Goal: Navigation & Orientation: Find specific page/section

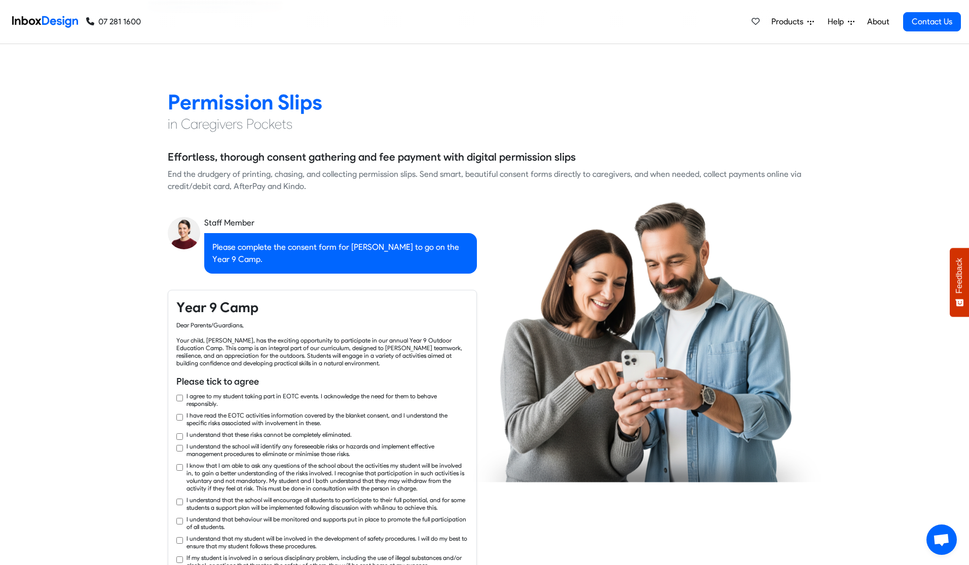
checkbox input "true"
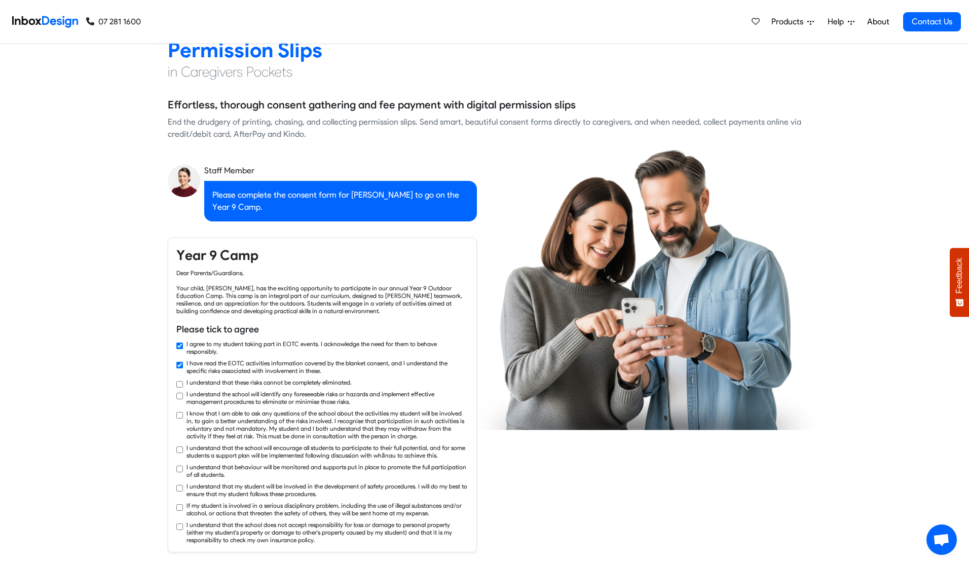
checkbox input "true"
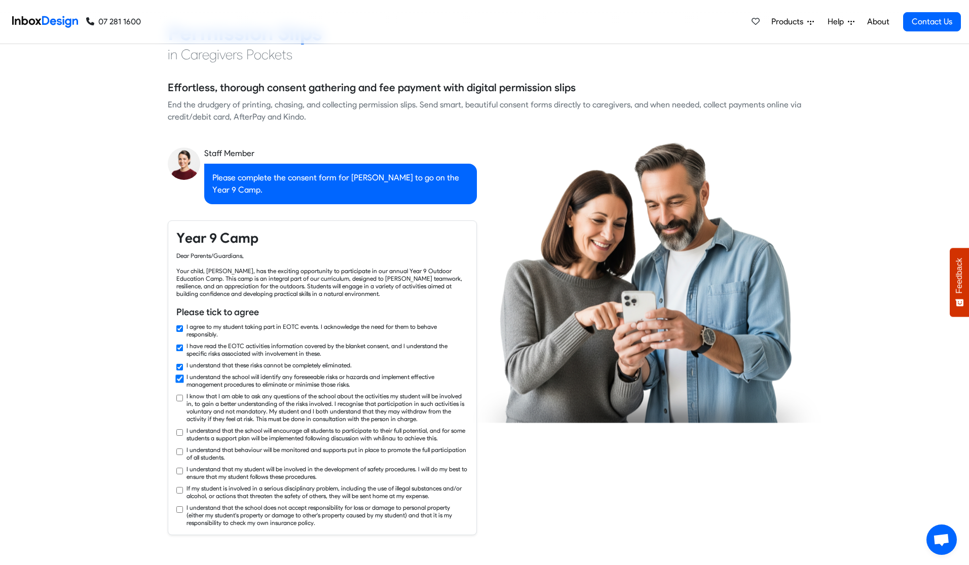
checkbox input "true"
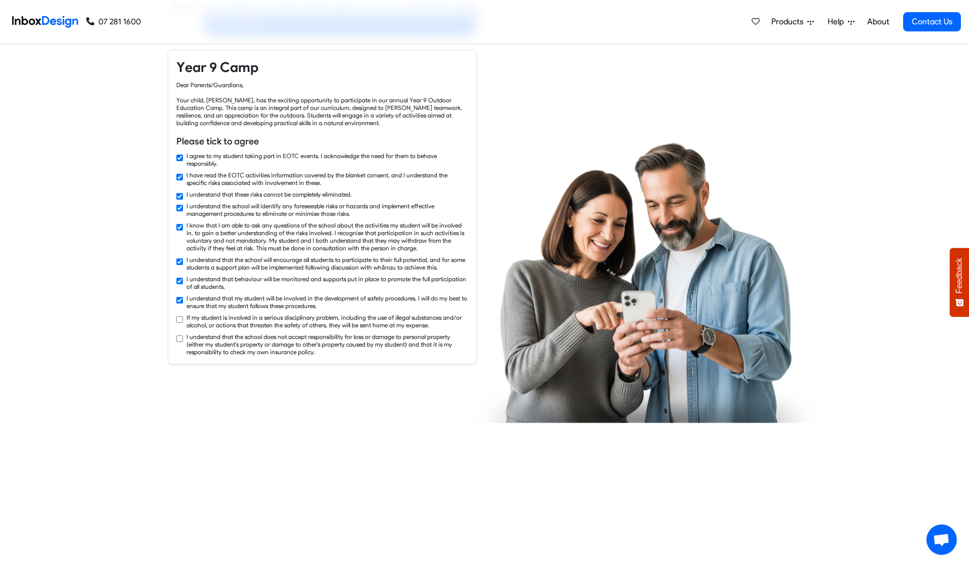
checkbox input "true"
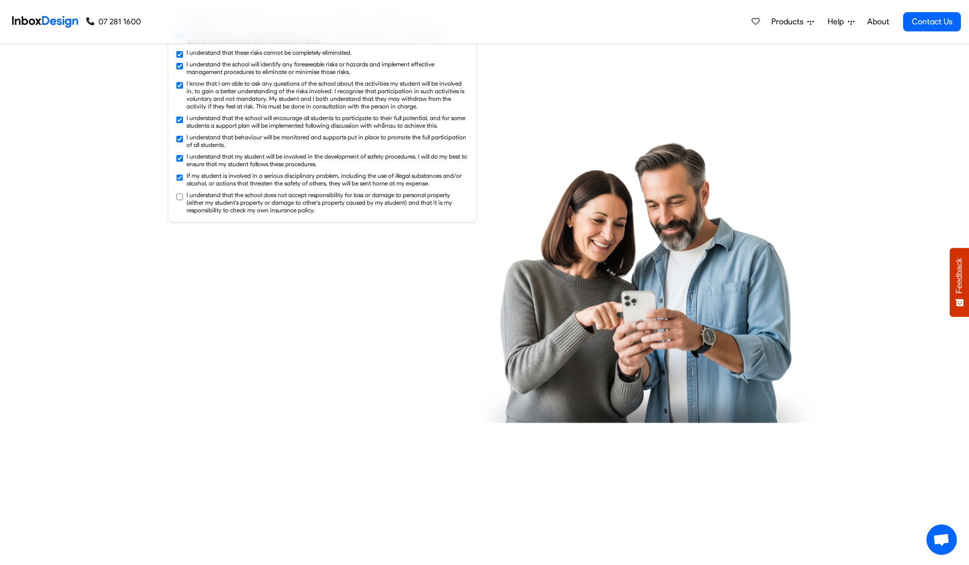
checkbox input "true"
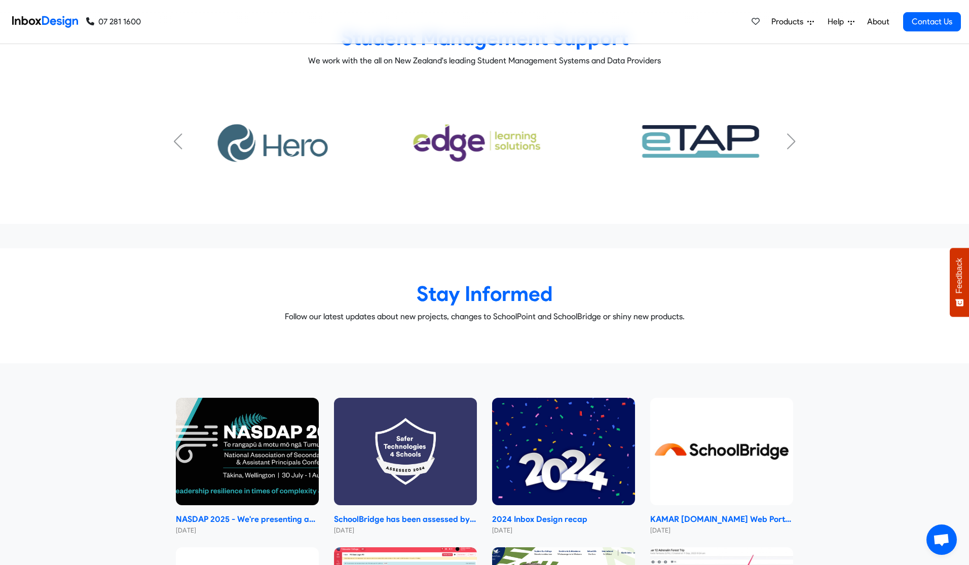
scroll to position [5072, 0]
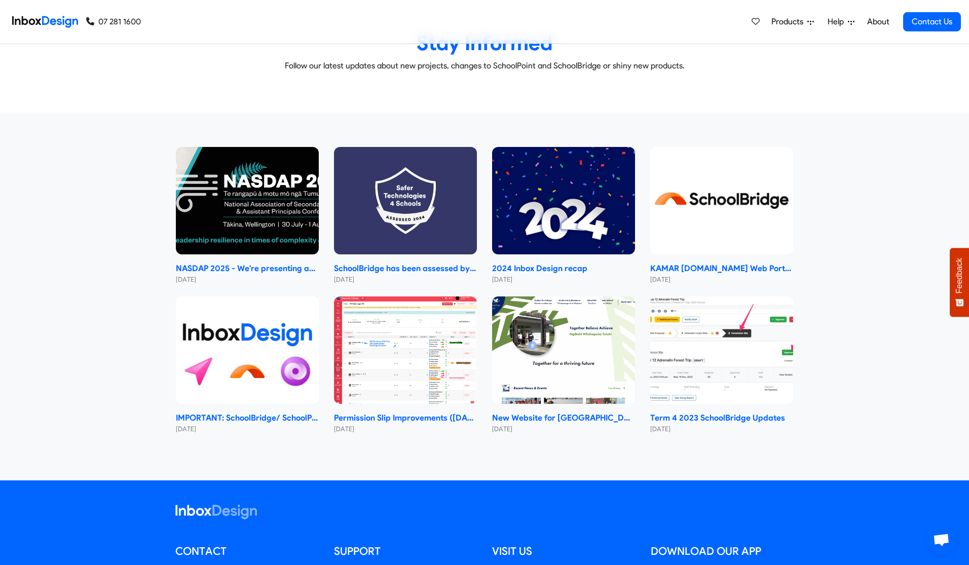
click at [789, 24] on span "Products" at bounding box center [789, 22] width 36 height 12
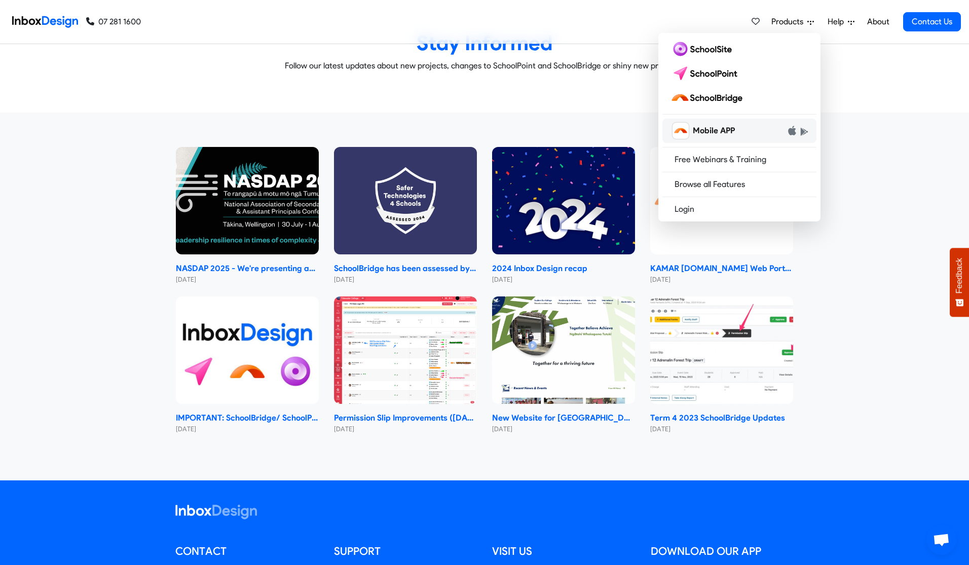
click at [712, 129] on span "Mobile APP" at bounding box center [714, 131] width 42 height 12
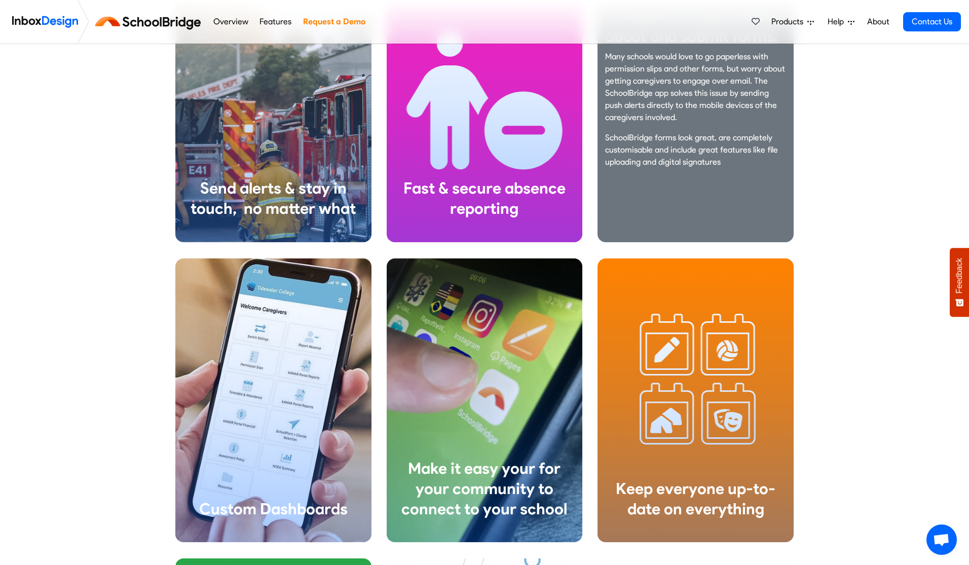
scroll to position [1363, 0]
